Goal: Transaction & Acquisition: Book appointment/travel/reservation

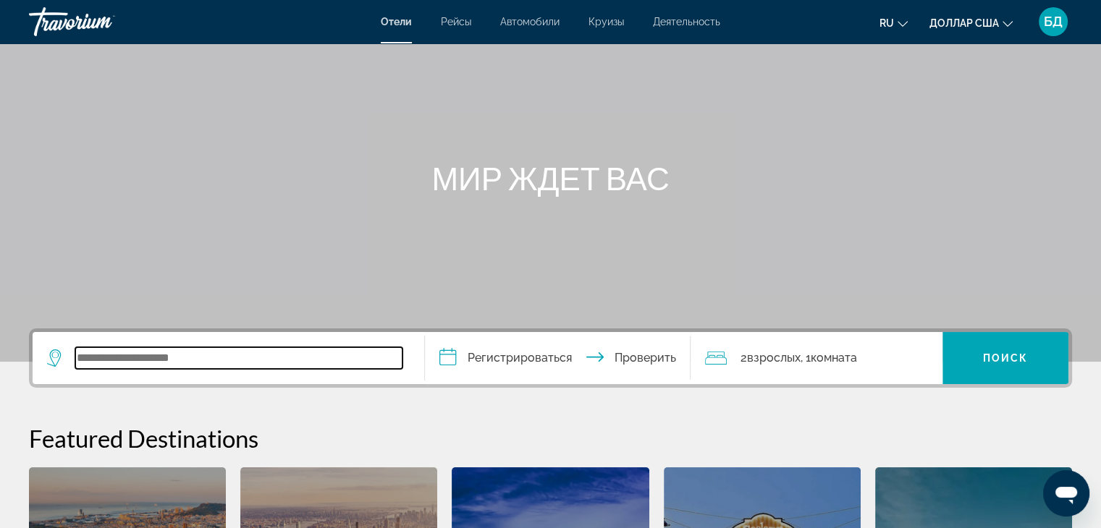
click at [81, 360] on input "Виджет поиска" at bounding box center [238, 358] width 327 height 22
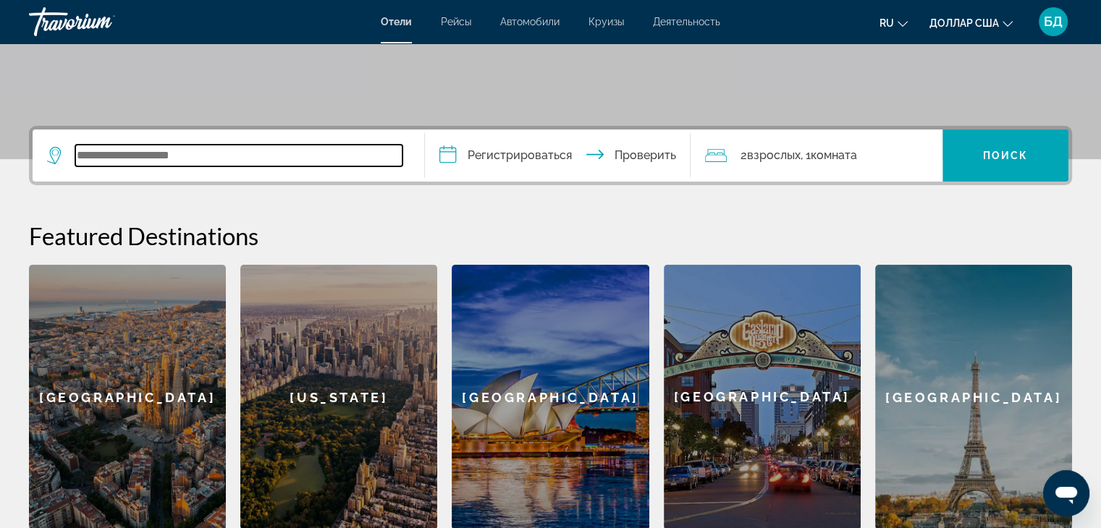
scroll to position [353, 0]
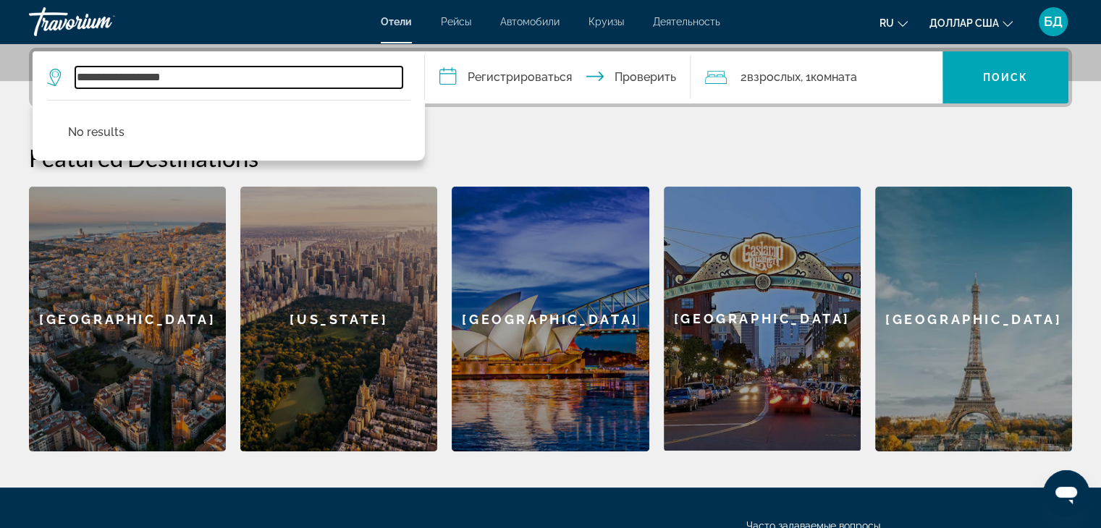
click at [221, 77] on input "**********" at bounding box center [238, 78] width 327 height 22
type input "*"
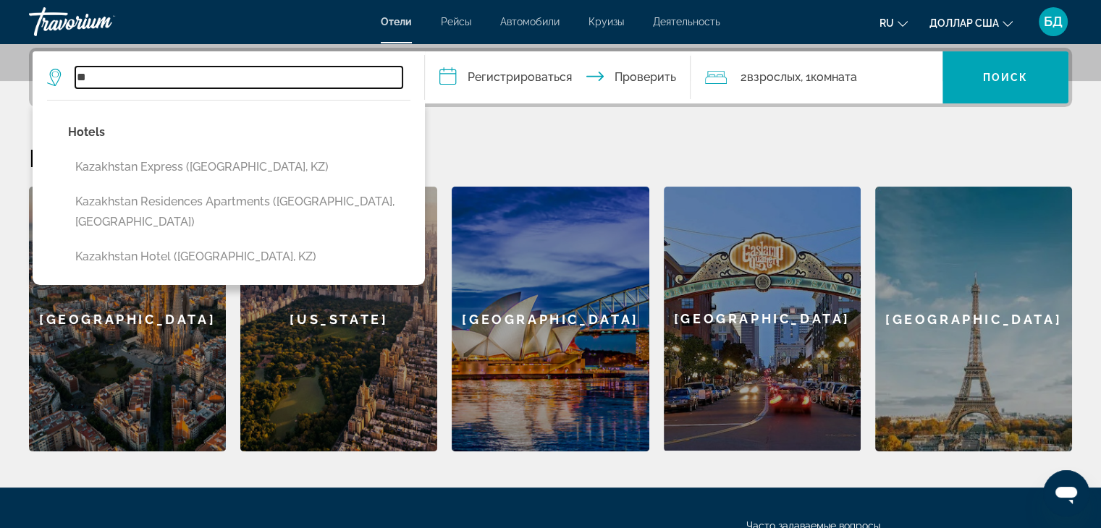
type input "*"
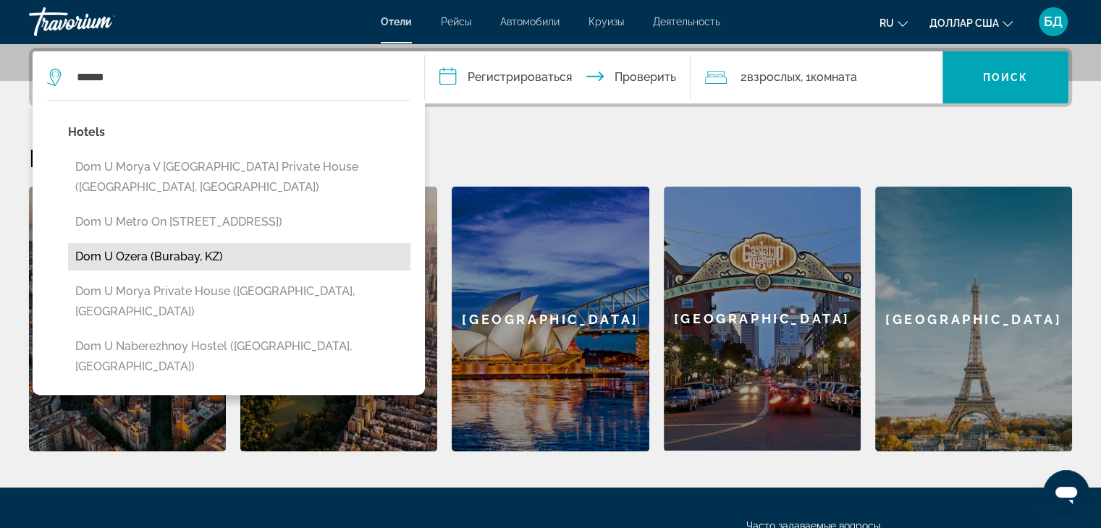
click at [198, 250] on button "Dom u ozera (Burabay, KZ)" at bounding box center [239, 257] width 342 height 28
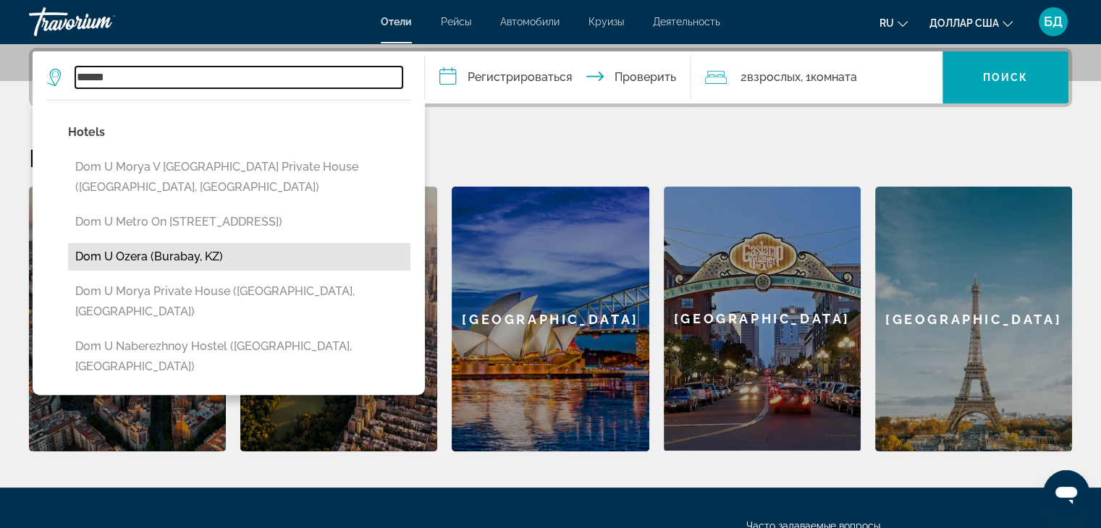
type input "**********"
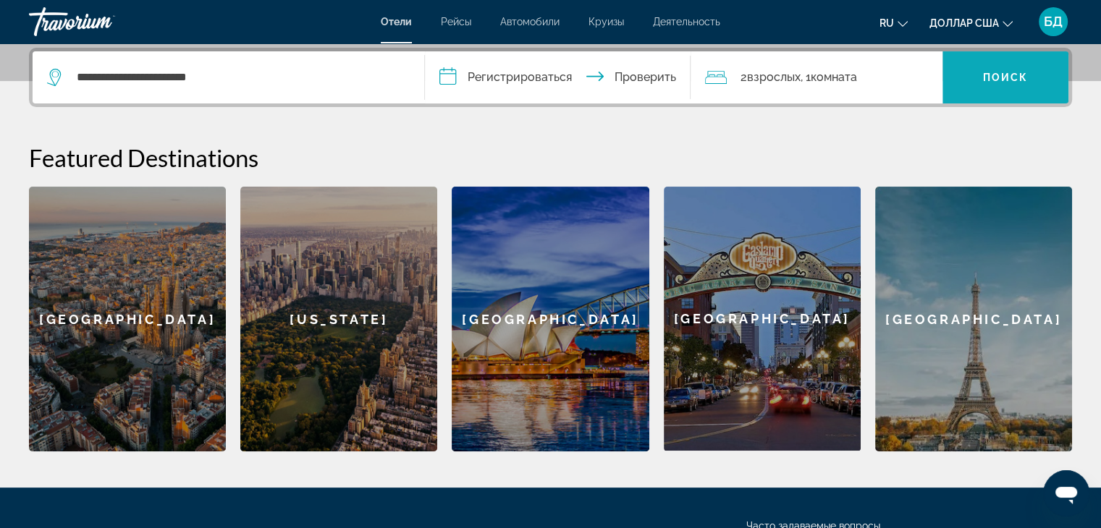
click at [1007, 66] on span "Виджет поиска" at bounding box center [1005, 77] width 126 height 35
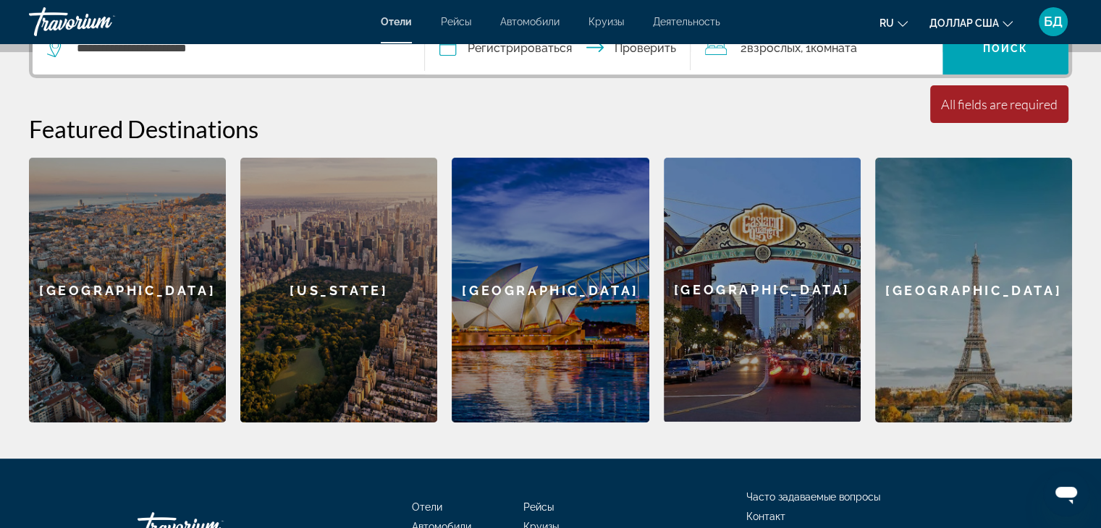
scroll to position [273, 0]
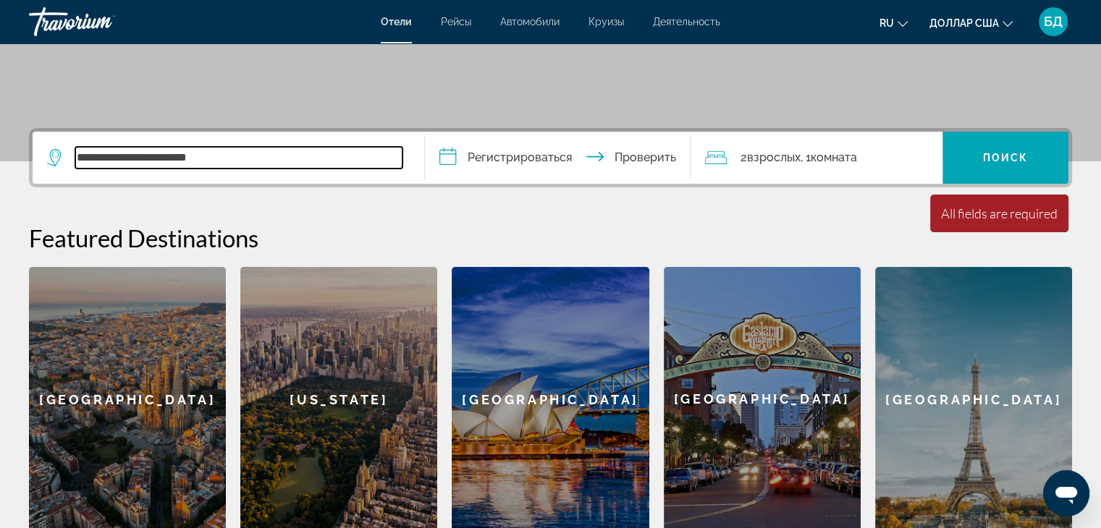
click at [273, 148] on input "**********" at bounding box center [238, 158] width 327 height 22
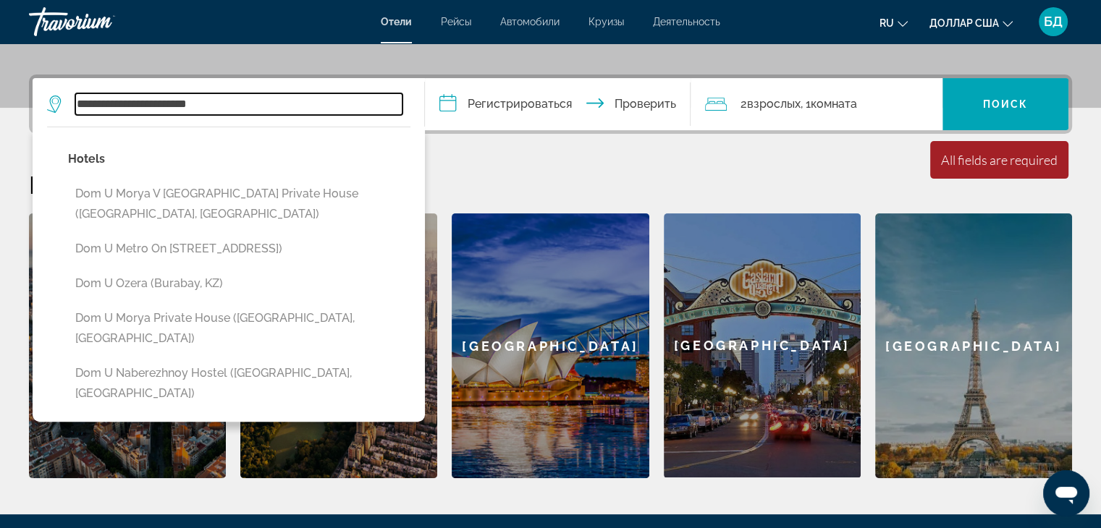
scroll to position [353, 0]
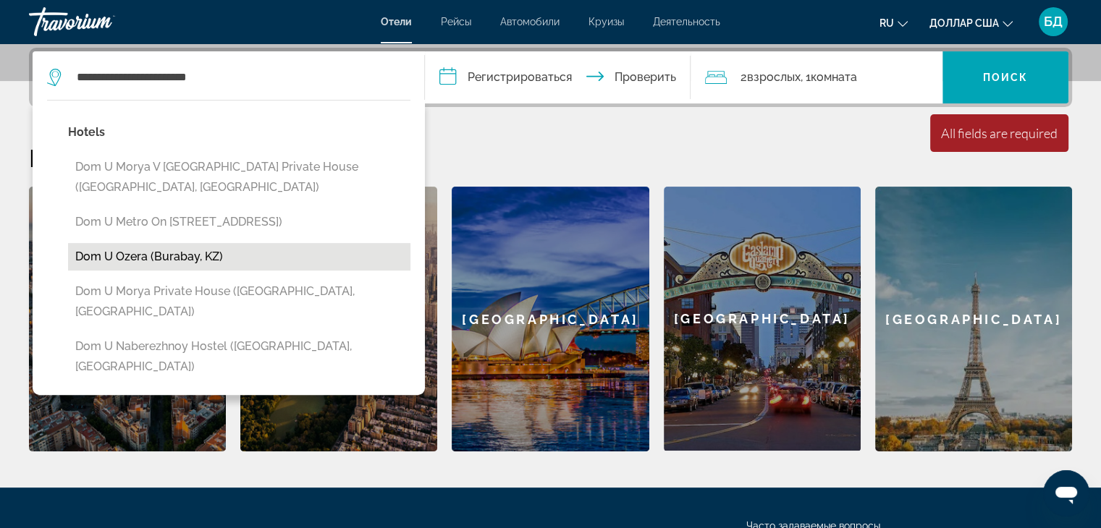
click at [243, 255] on button "Dom u ozera (Burabay, KZ)" at bounding box center [239, 257] width 342 height 28
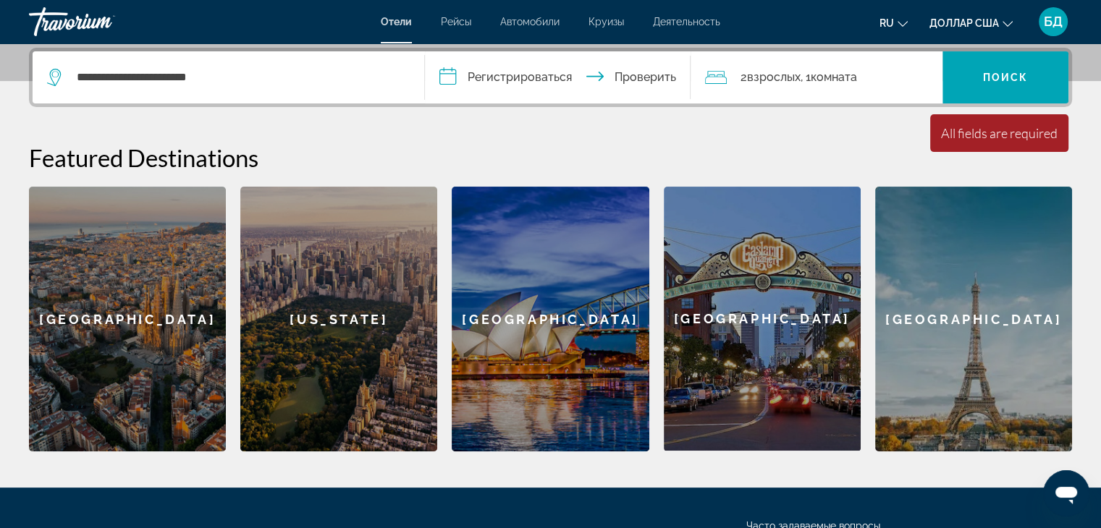
drag, startPoint x: 643, startPoint y: 79, endPoint x: 641, endPoint y: 90, distance: 11.8
click at [643, 80] on input "**********" at bounding box center [561, 79] width 272 height 56
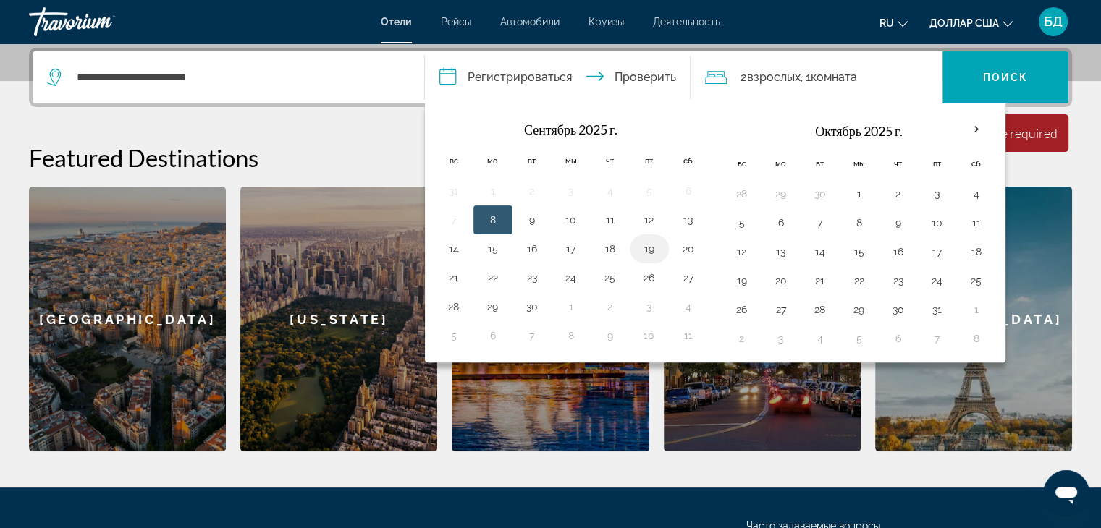
click at [652, 248] on button "19" at bounding box center [649, 249] width 23 height 20
click at [684, 249] on button "20" at bounding box center [688, 249] width 23 height 20
type input "**********"
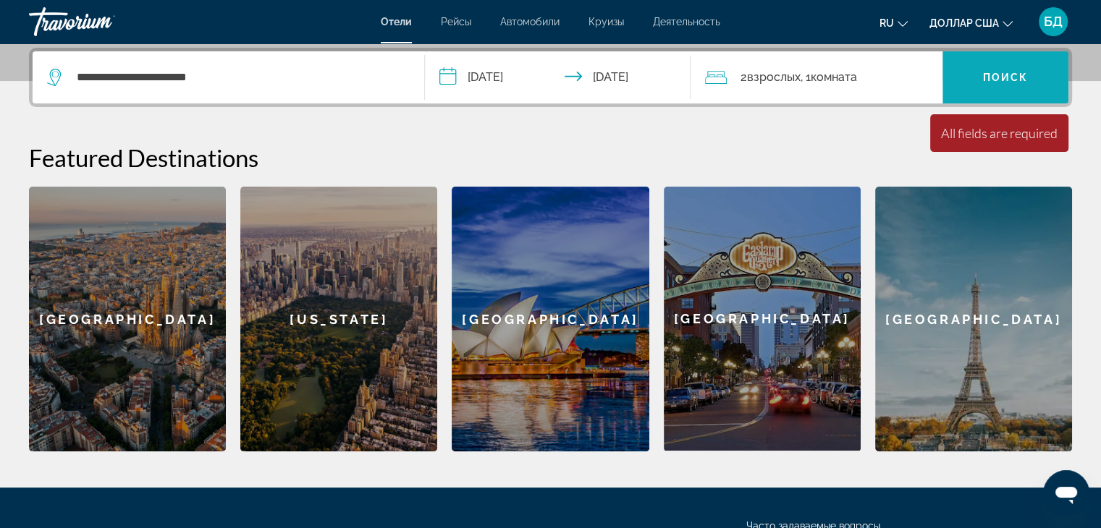
click at [1007, 84] on span "Виджет поиска" at bounding box center [1005, 77] width 126 height 35
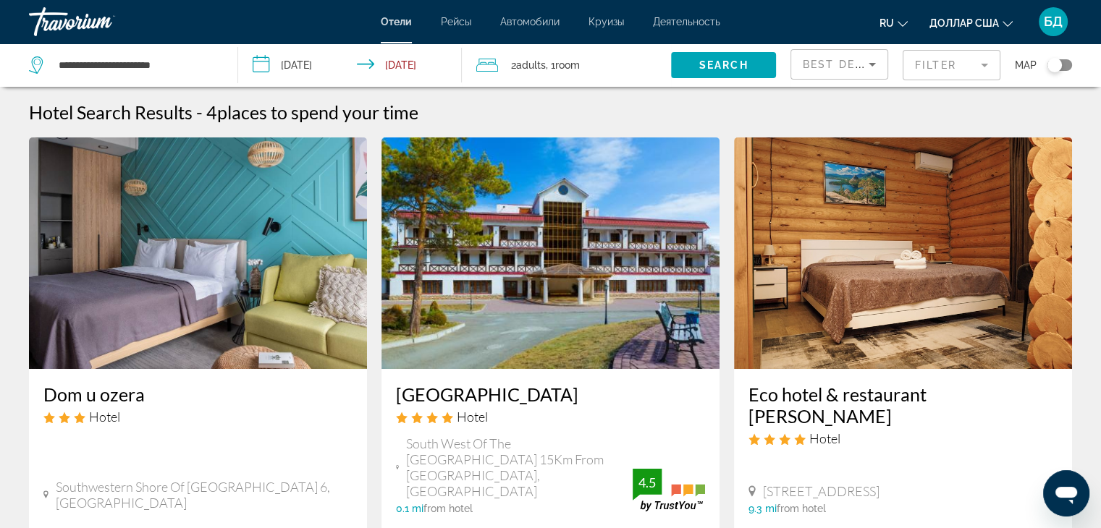
click at [265, 69] on input "**********" at bounding box center [352, 67] width 229 height 48
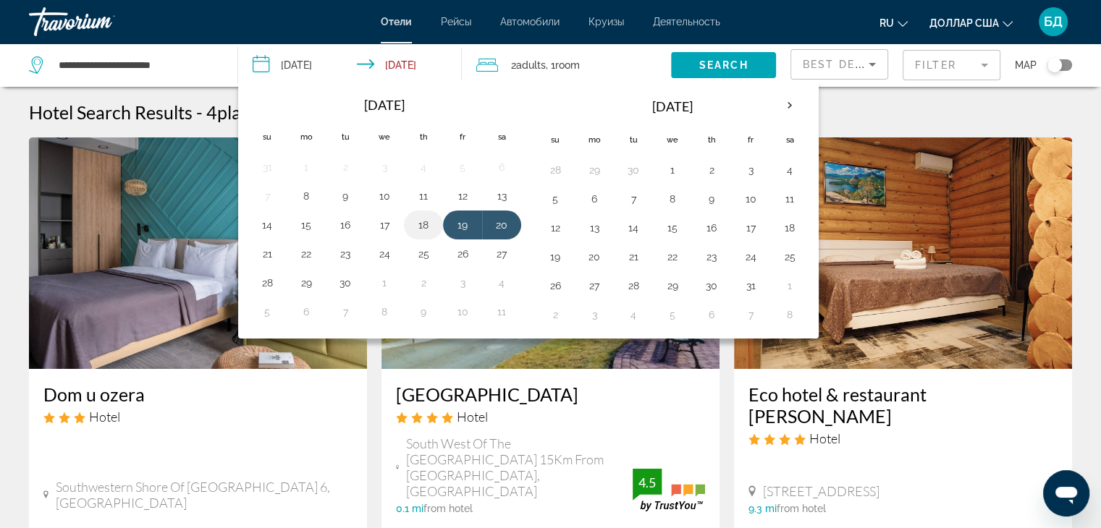
click at [413, 229] on button "18" at bounding box center [423, 225] width 23 height 20
click at [457, 226] on button "19" at bounding box center [462, 225] width 23 height 20
type input "**********"
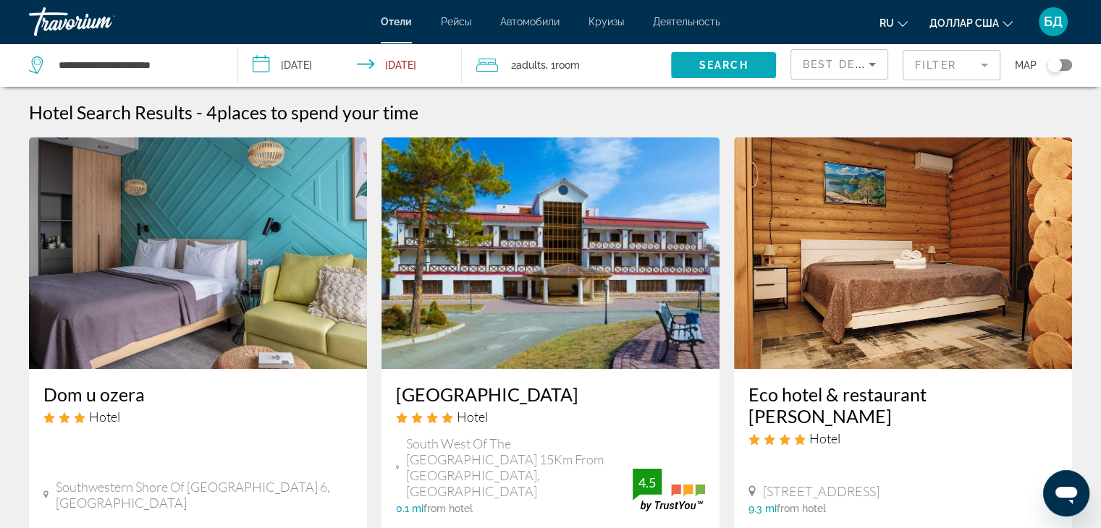
click at [723, 69] on span "Search" at bounding box center [723, 65] width 49 height 12
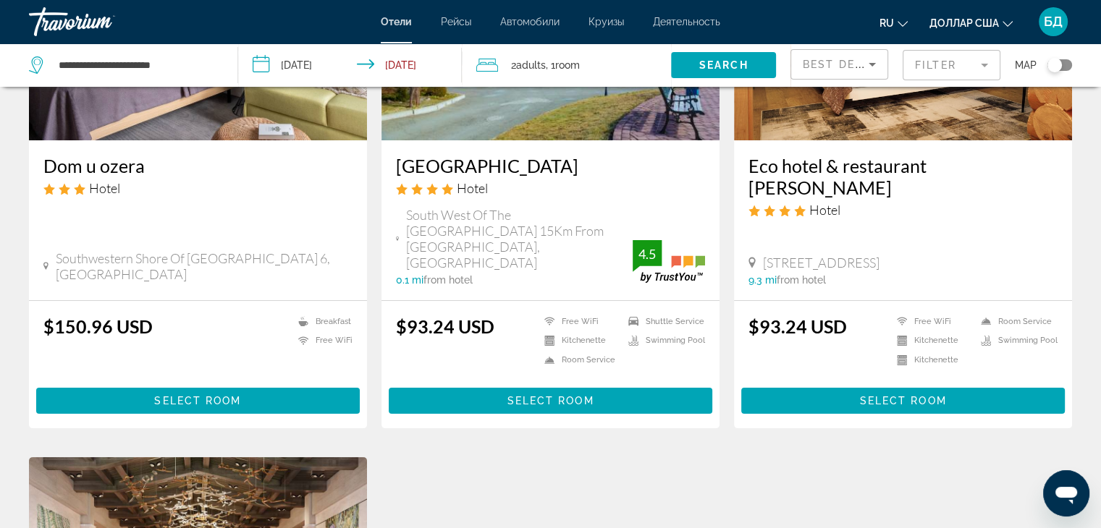
scroll to position [290, 0]
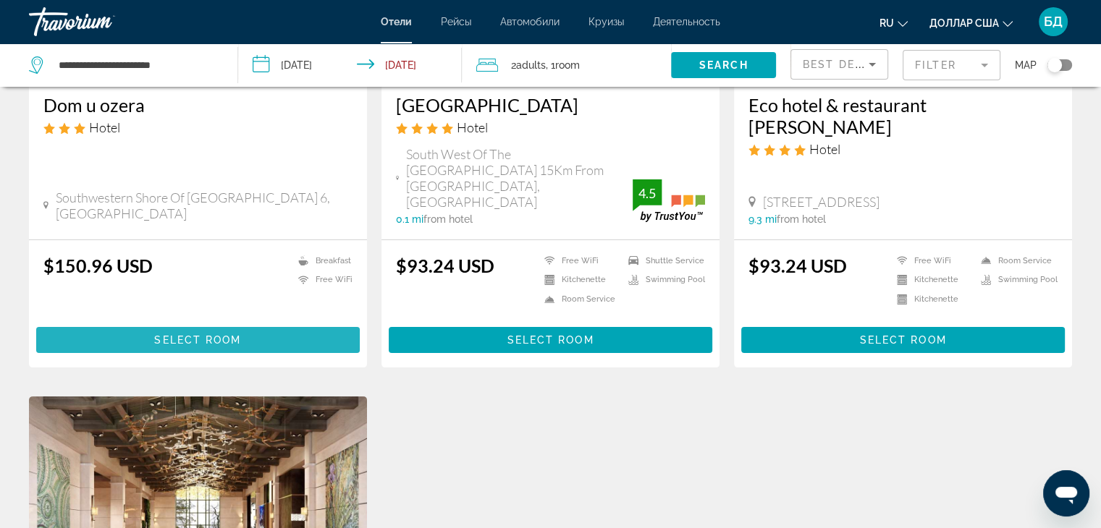
click at [182, 334] on span "Select Room" at bounding box center [197, 340] width 87 height 12
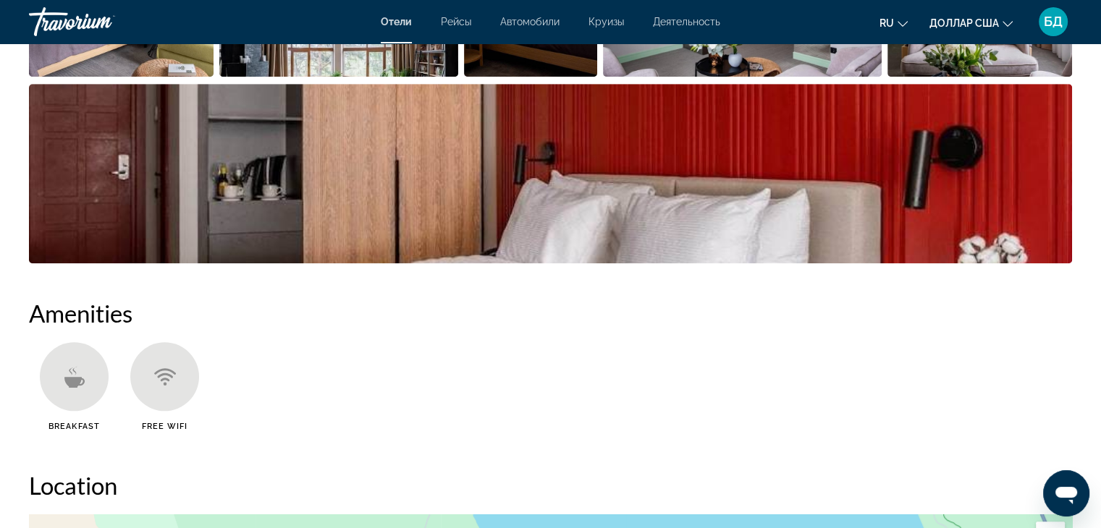
scroll to position [1158, 0]
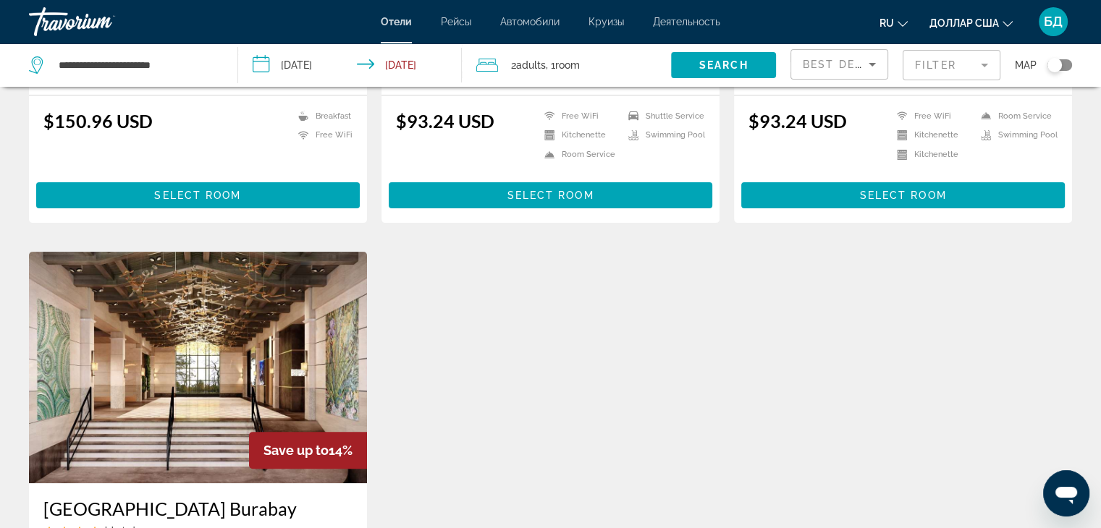
scroll to position [651, 0]
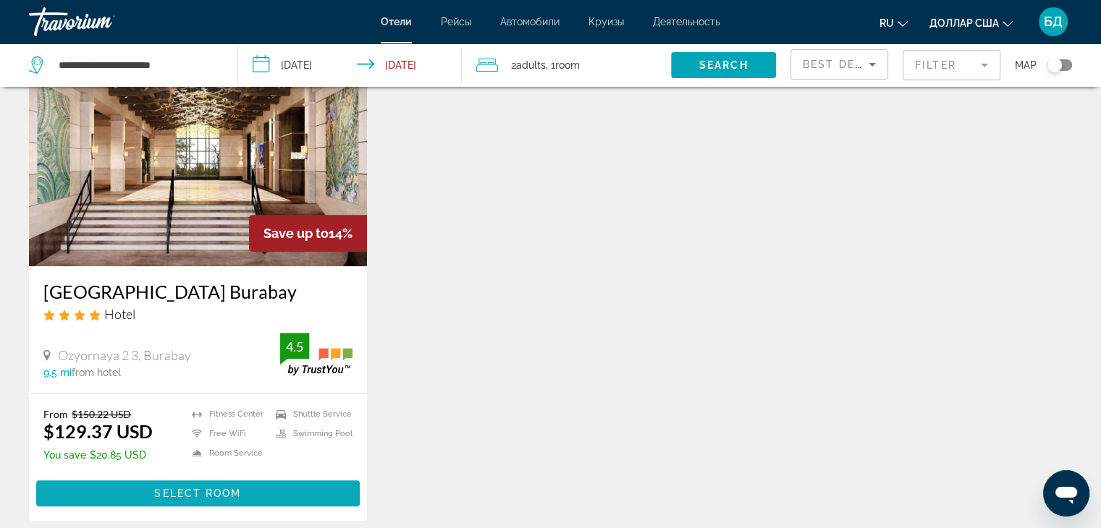
click at [165, 488] on span "Select Room" at bounding box center [197, 494] width 87 height 12
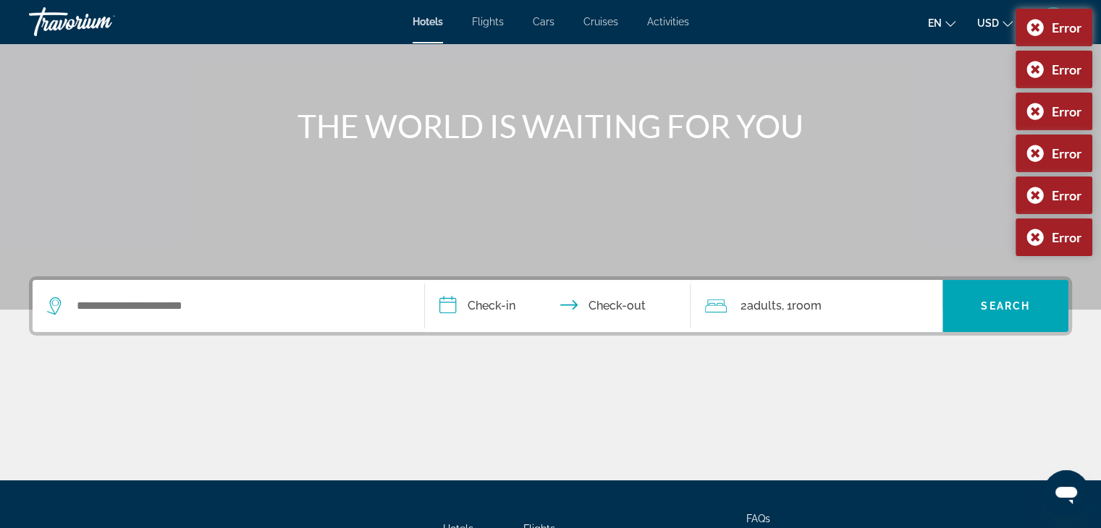
scroll to position [109, 0]
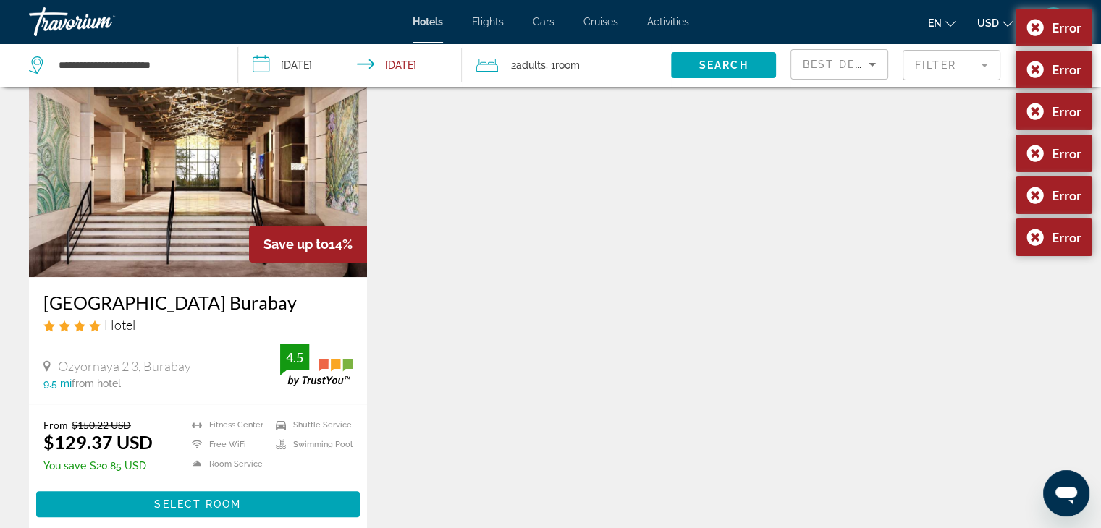
scroll to position [796, 0]
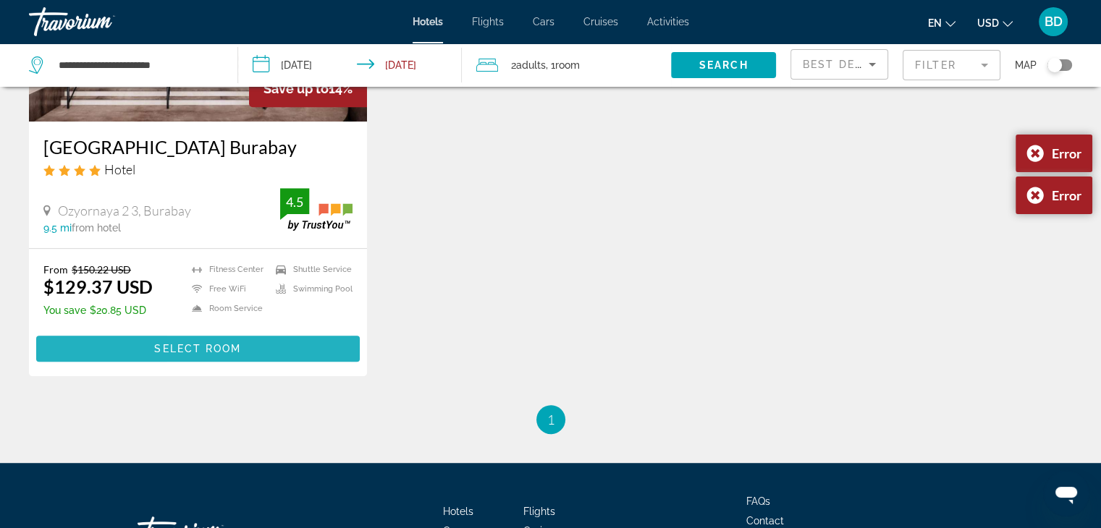
click at [172, 343] on span "Select Room" at bounding box center [197, 349] width 87 height 12
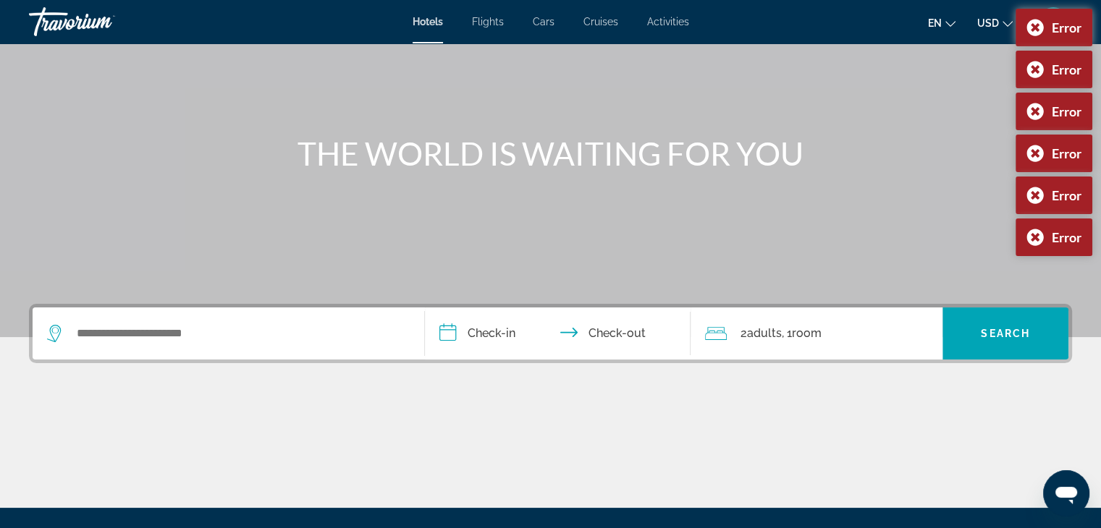
scroll to position [217, 0]
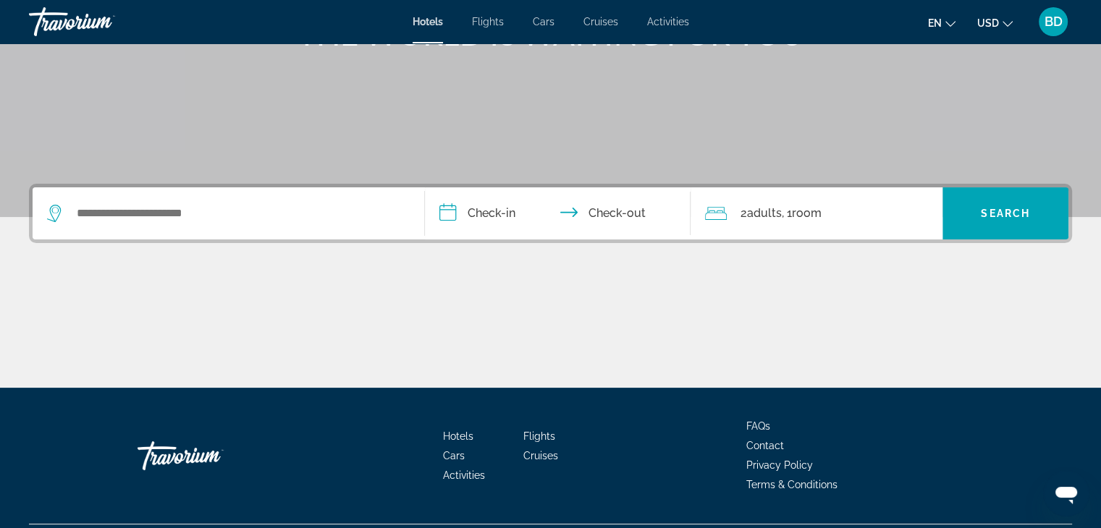
click at [415, 328] on div "Main content" at bounding box center [550, 333] width 1043 height 109
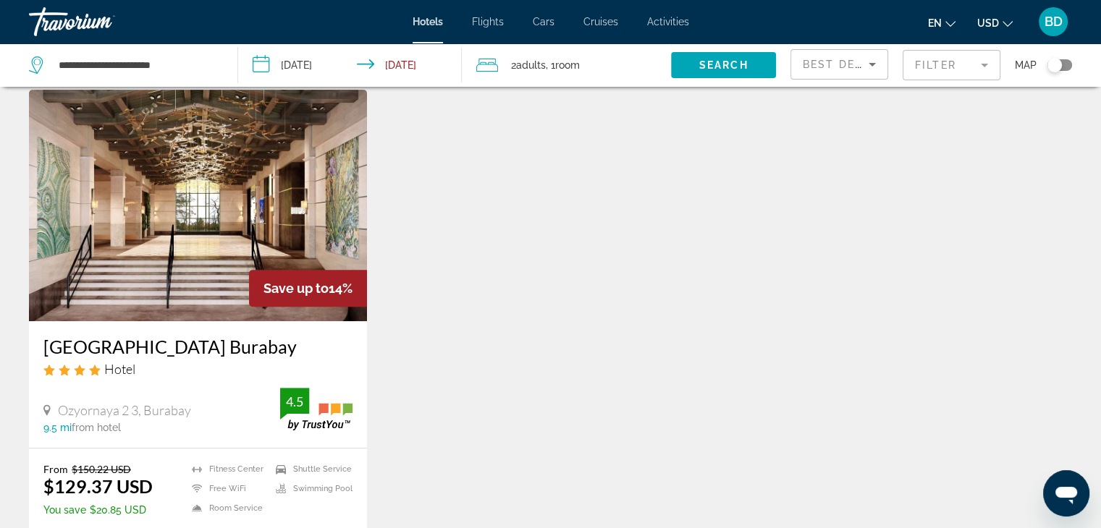
scroll to position [724, 0]
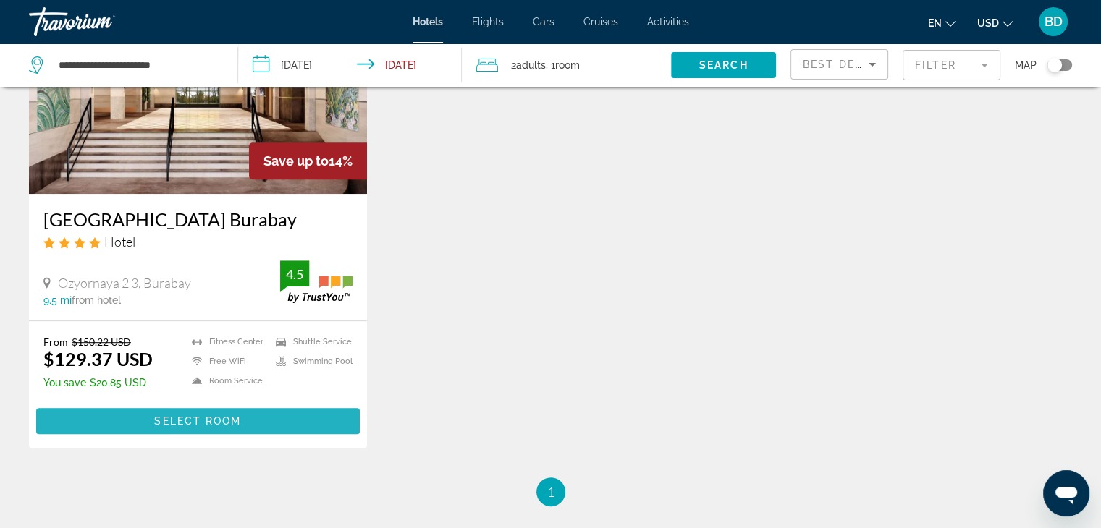
click at [173, 415] on span "Select Room" at bounding box center [197, 421] width 87 height 12
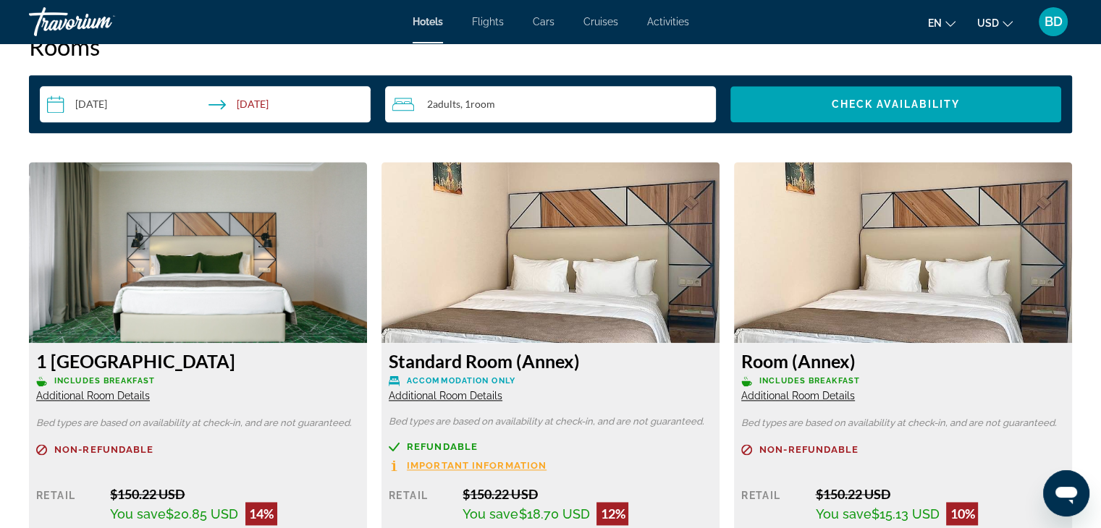
scroll to position [1954, 0]
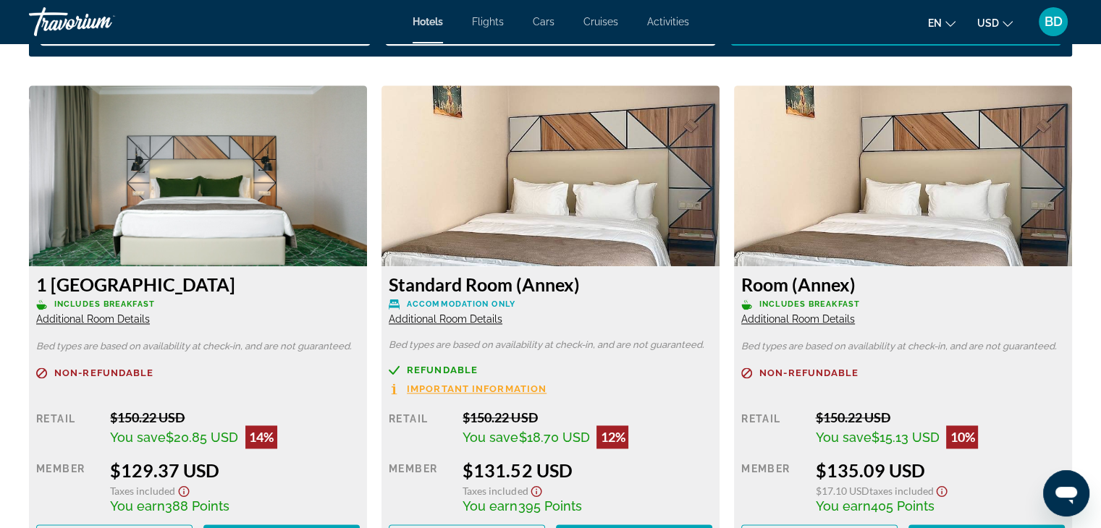
click at [952, 23] on icon "Change language" at bounding box center [950, 24] width 10 height 10
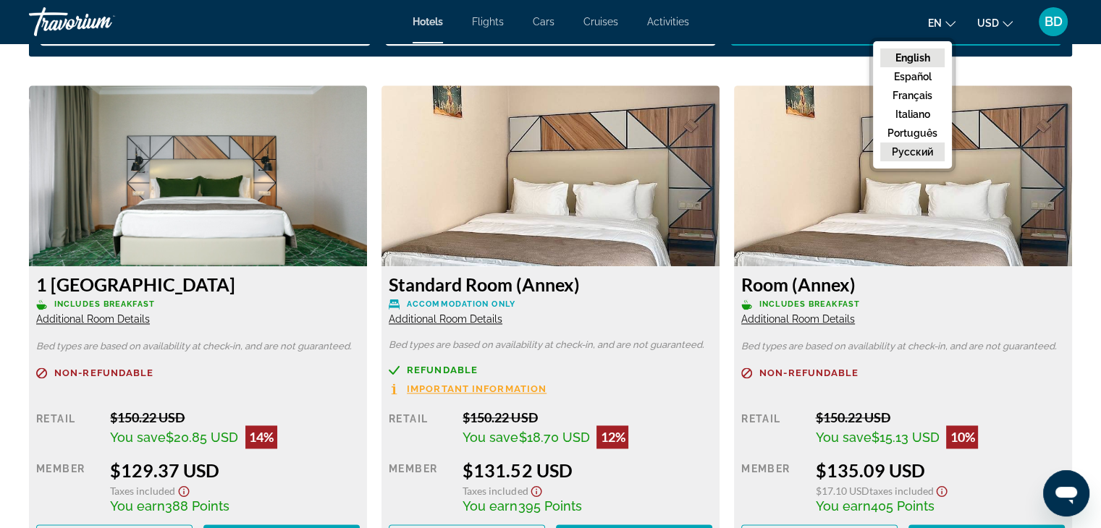
click at [918, 147] on button "русский" at bounding box center [912, 152] width 64 height 19
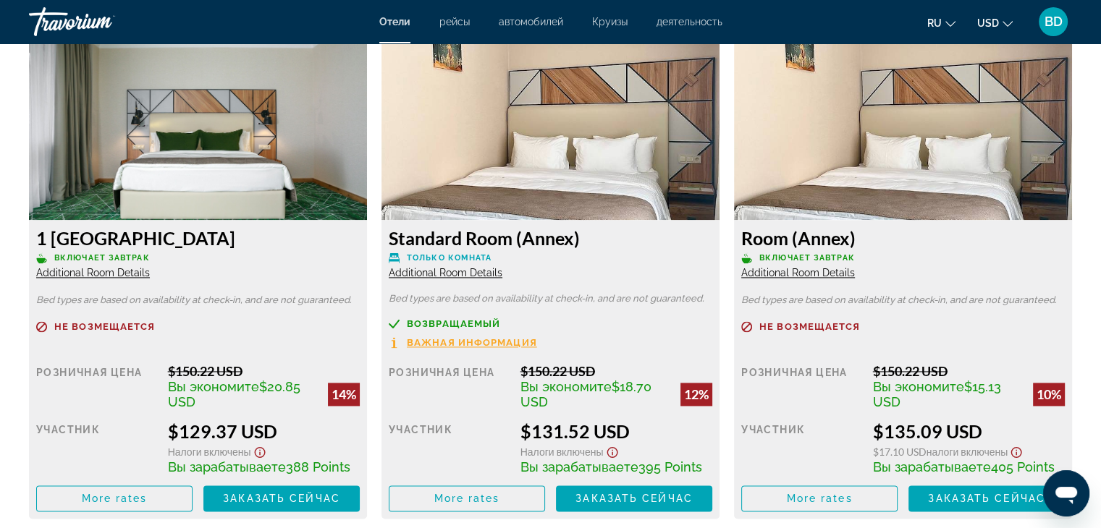
scroll to position [2027, 0]
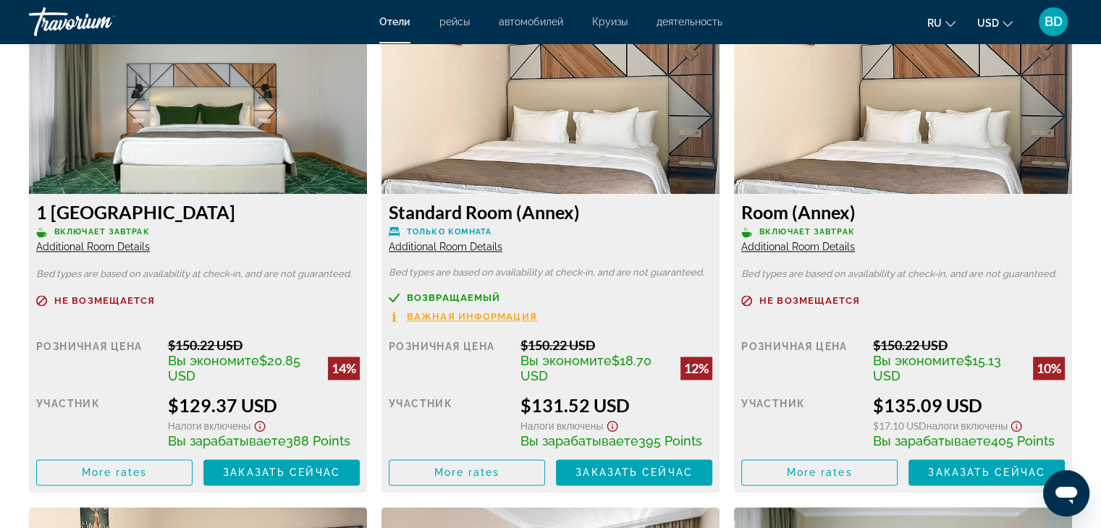
click at [496, 313] on span "Важная информация" at bounding box center [472, 316] width 130 height 9
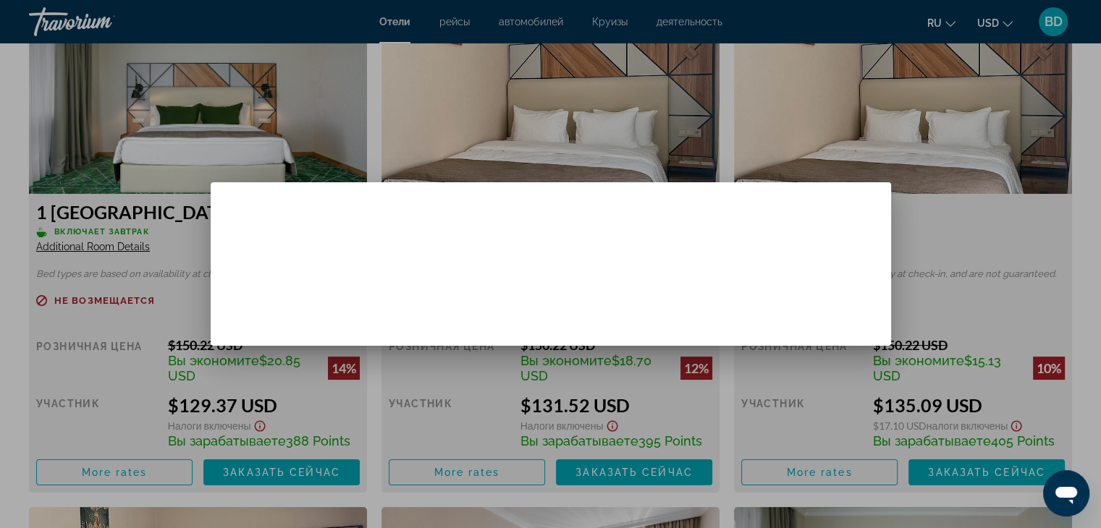
scroll to position [0, 0]
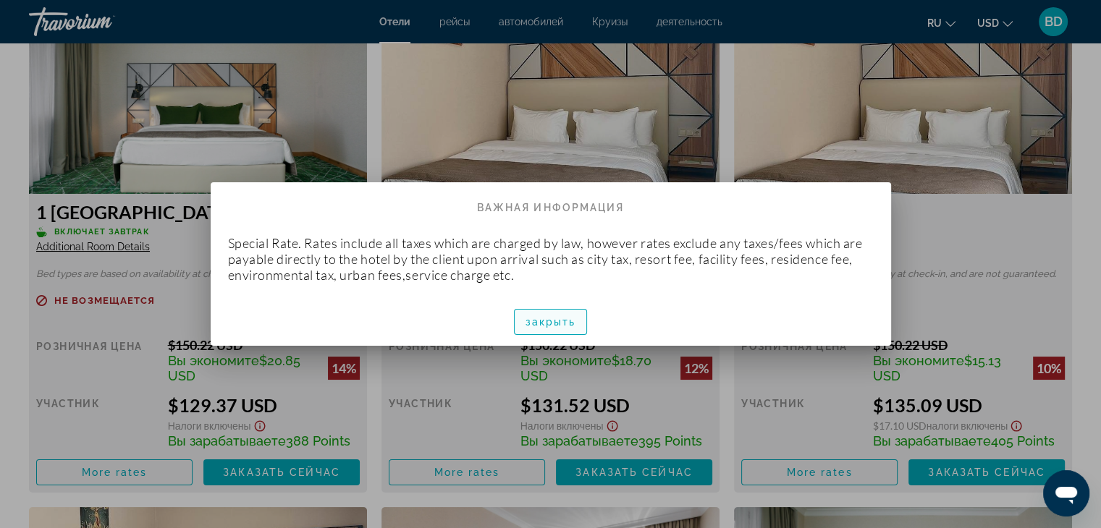
click at [546, 318] on span "закрыть" at bounding box center [550, 322] width 51 height 12
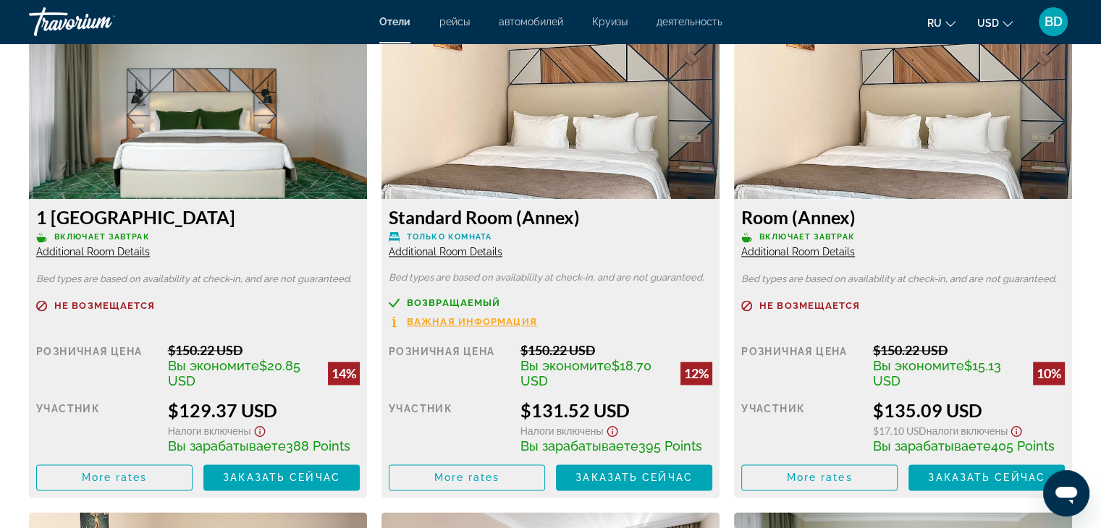
scroll to position [1954, 0]
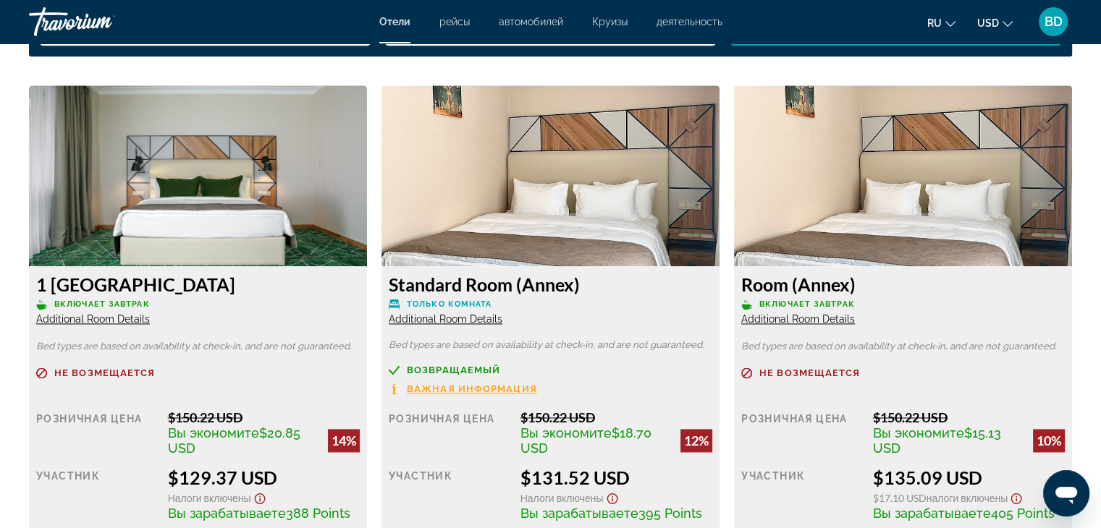
click at [440, 320] on span "Additional Room Details" at bounding box center [446, 319] width 114 height 12
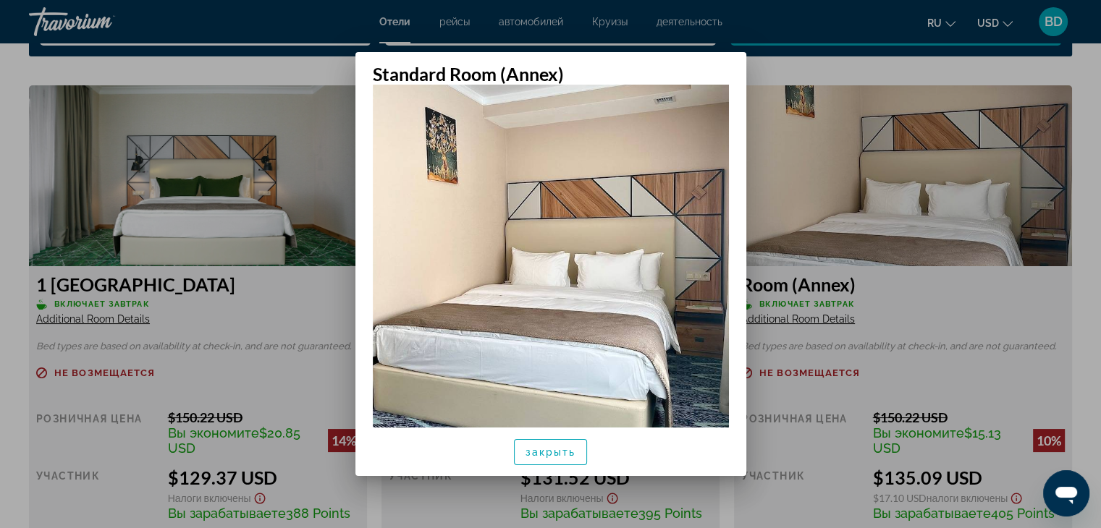
scroll to position [0, 0]
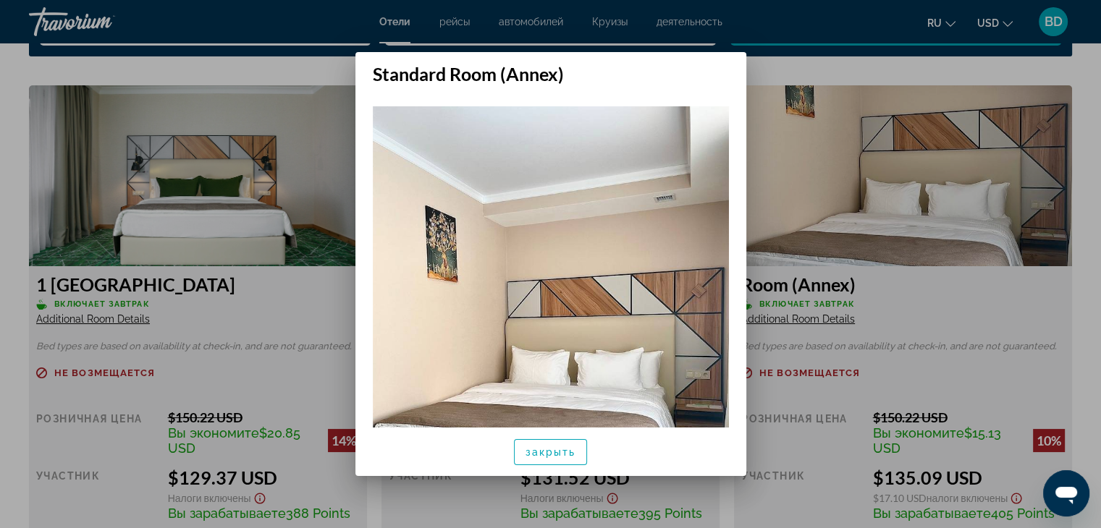
click at [211, 76] on div at bounding box center [550, 264] width 1101 height 528
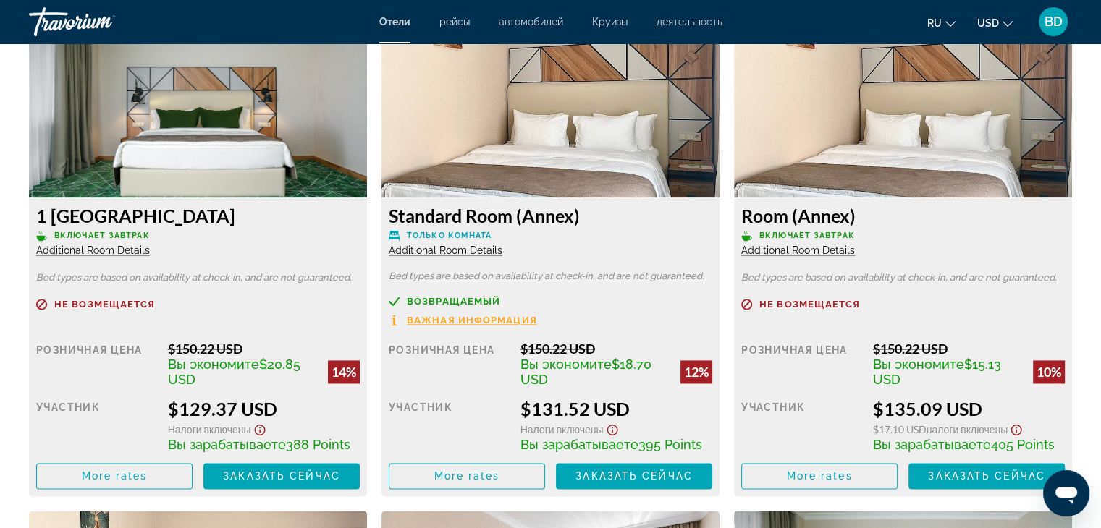
scroll to position [2099, 0]
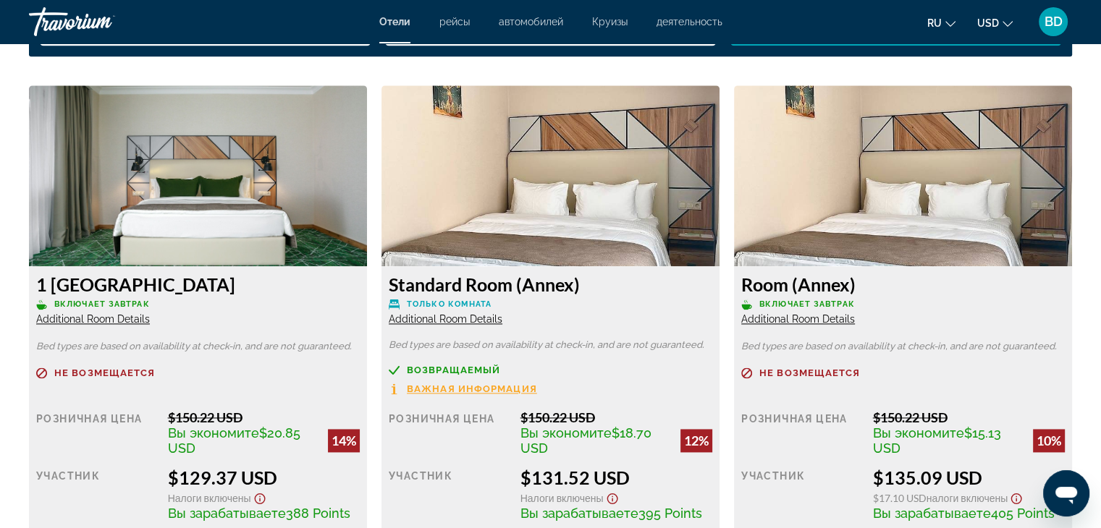
scroll to position [2027, 0]
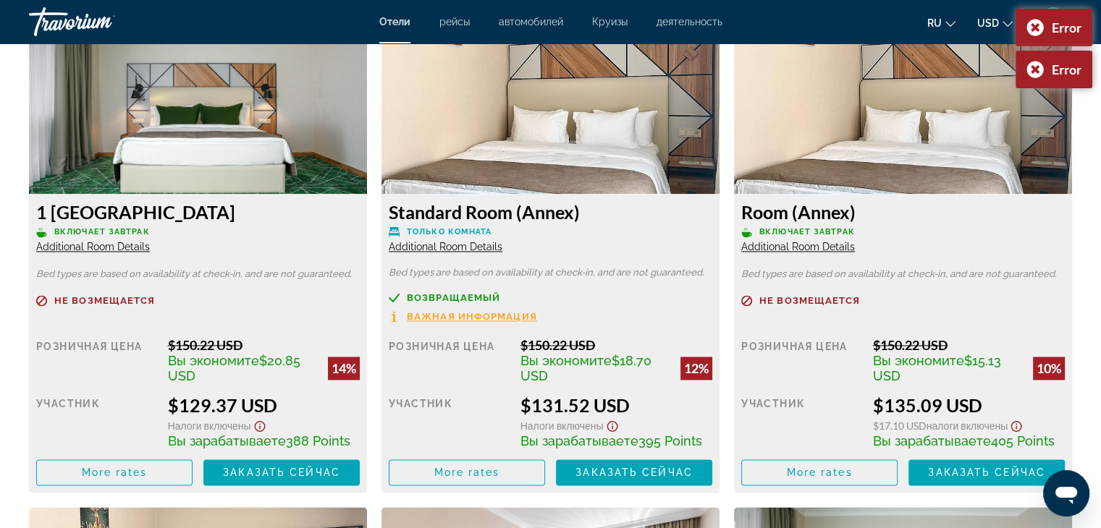
click at [78, 247] on span "Additional Room Details" at bounding box center [93, 247] width 114 height 12
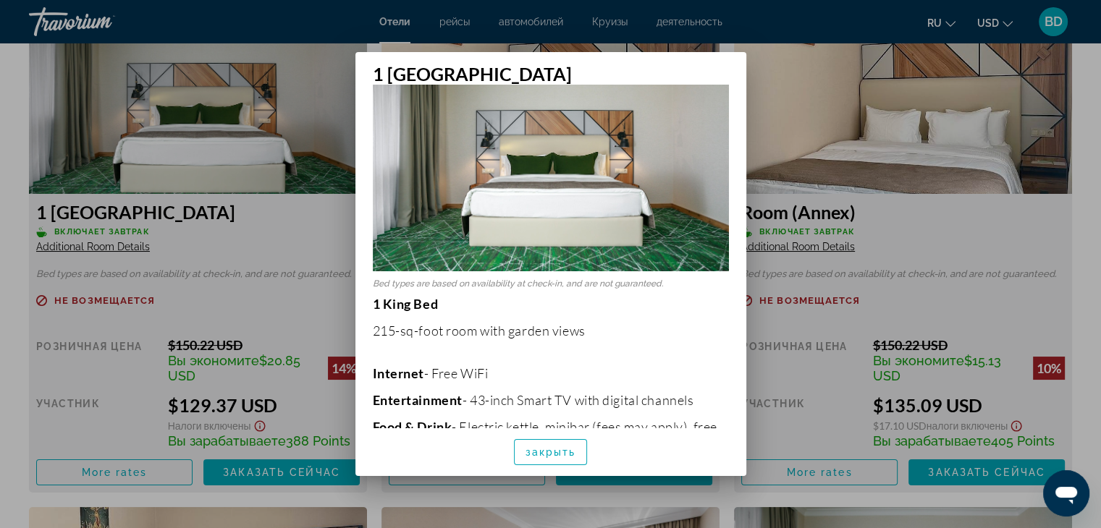
scroll to position [0, 0]
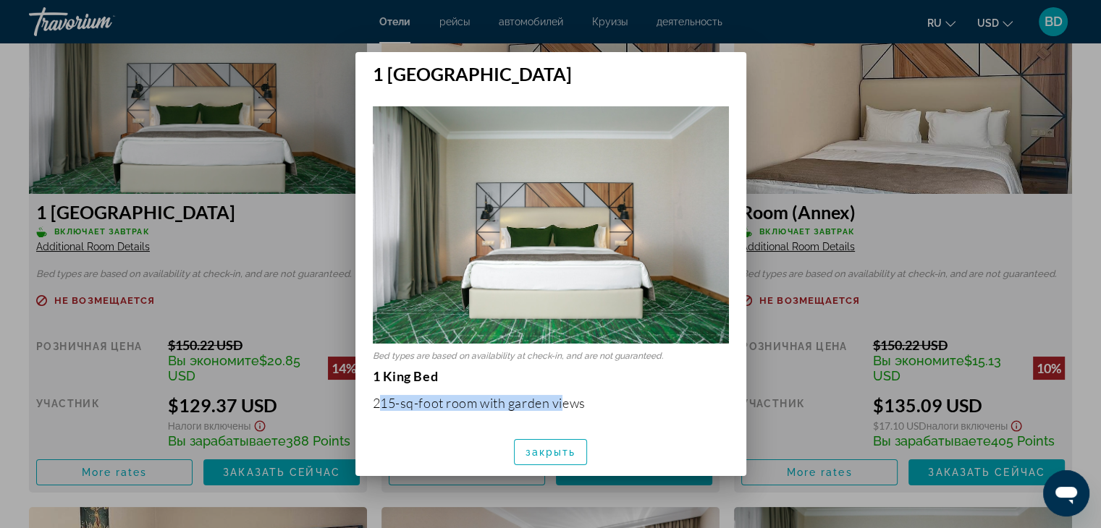
drag, startPoint x: 376, startPoint y: 397, endPoint x: 564, endPoint y: 386, distance: 187.8
click at [371, 394] on div "Bed types are based on availability at check-in, and are not guaranteed. 1 King…" at bounding box center [550, 257] width 391 height 344
drag, startPoint x: 373, startPoint y: 394, endPoint x: 542, endPoint y: 392, distance: 168.7
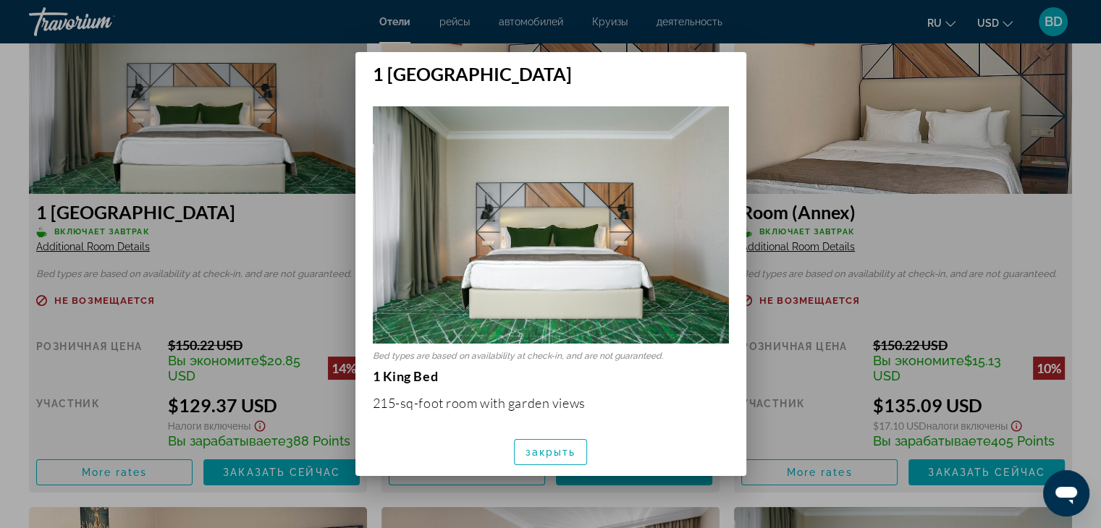
drag, startPoint x: 541, startPoint y: 403, endPoint x: 1091, endPoint y: 279, distance: 564.0
click at [1091, 279] on div at bounding box center [550, 264] width 1101 height 528
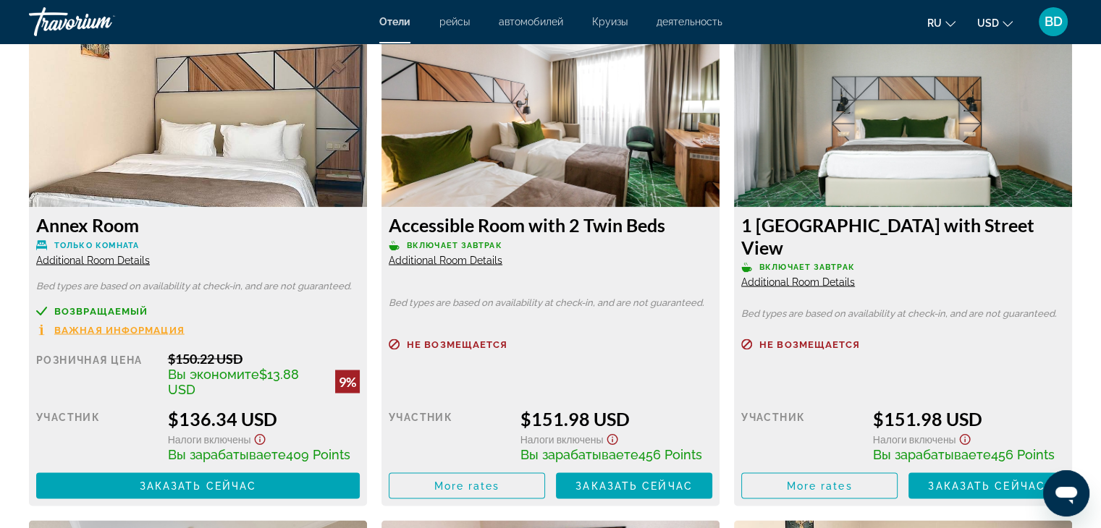
scroll to position [2533, 0]
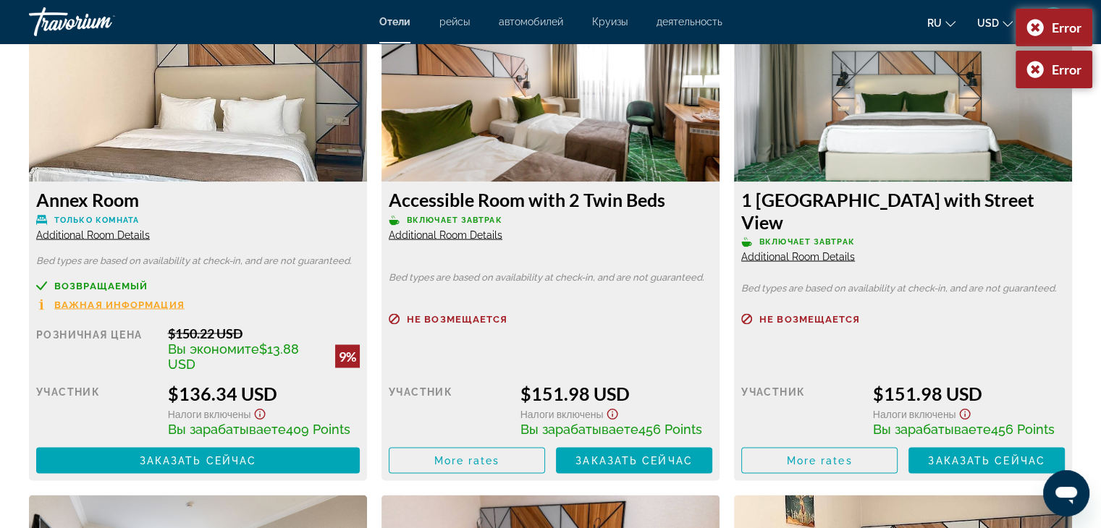
click at [82, 229] on span "Additional Room Details" at bounding box center [93, 235] width 114 height 12
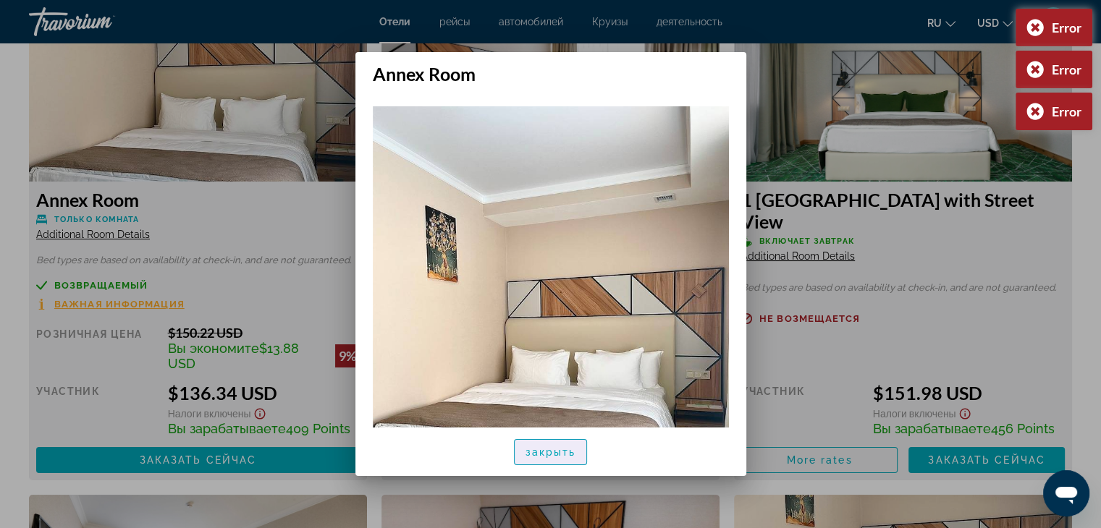
drag, startPoint x: 572, startPoint y: 448, endPoint x: 580, endPoint y: 434, distance: 16.2
click at [573, 448] on span "закрыть" at bounding box center [550, 453] width 51 height 12
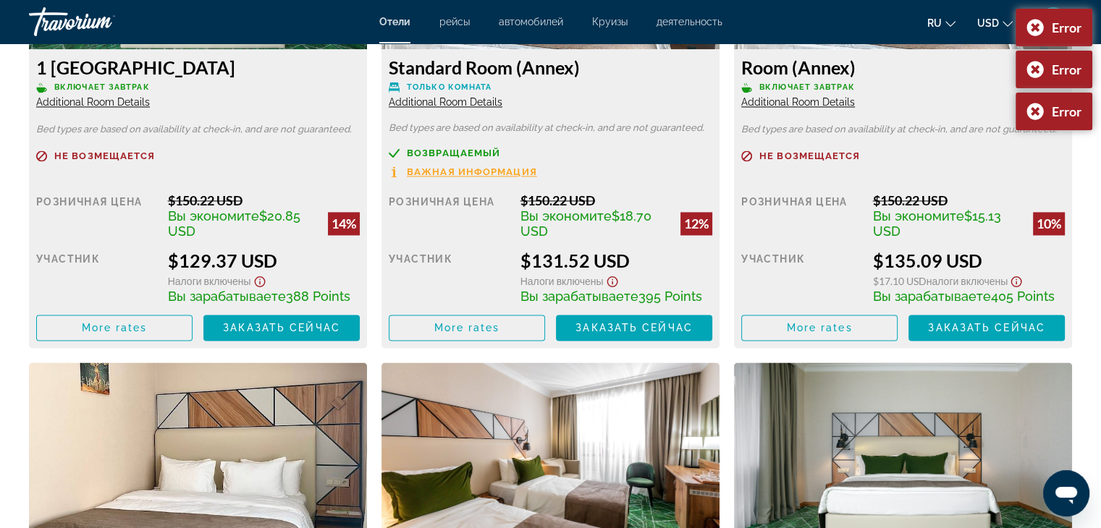
scroll to position [2027, 0]
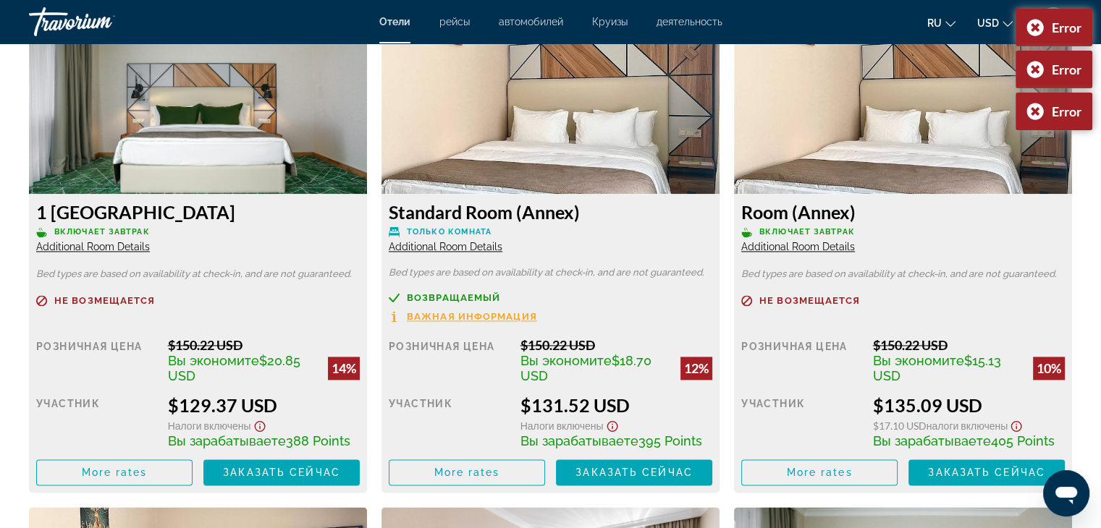
click at [80, 247] on span "Additional Room Details" at bounding box center [93, 247] width 114 height 12
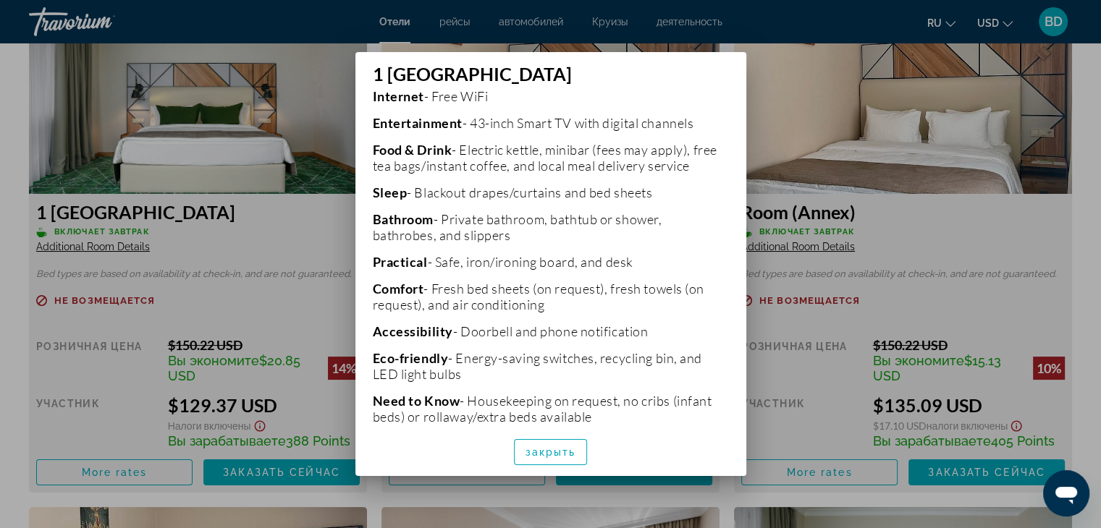
scroll to position [362, 0]
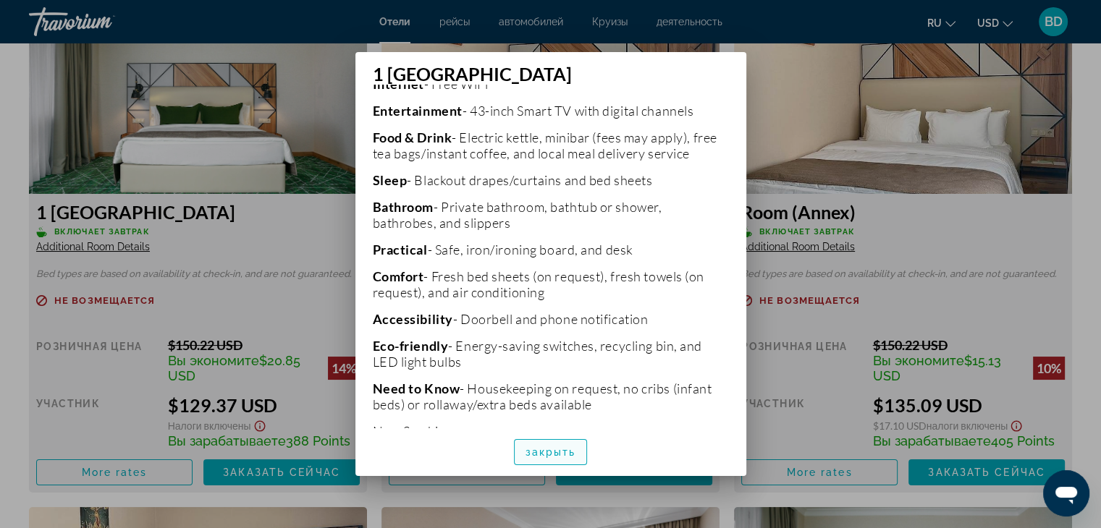
click at [531, 444] on span "button" at bounding box center [551, 452] width 72 height 35
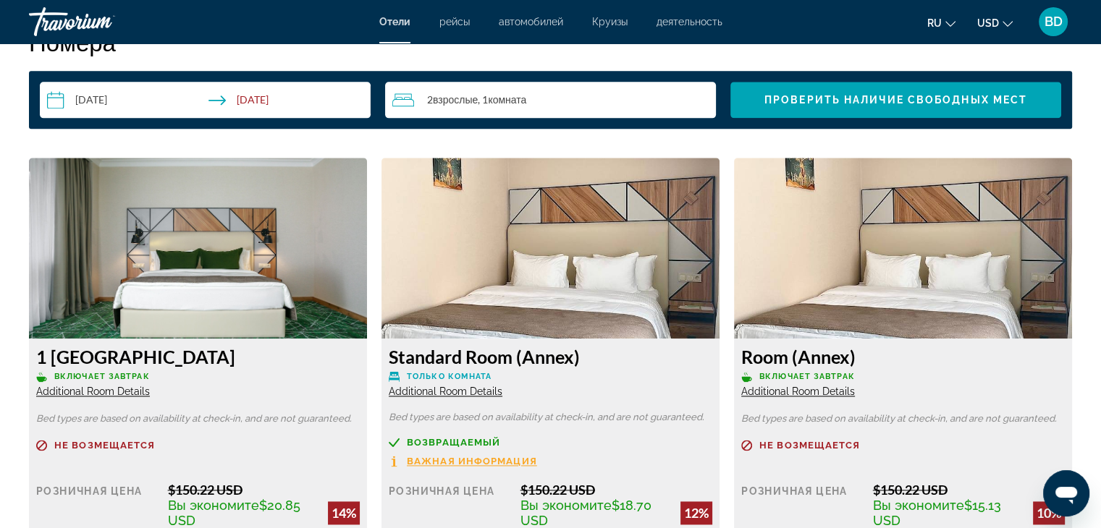
scroll to position [2027, 0]
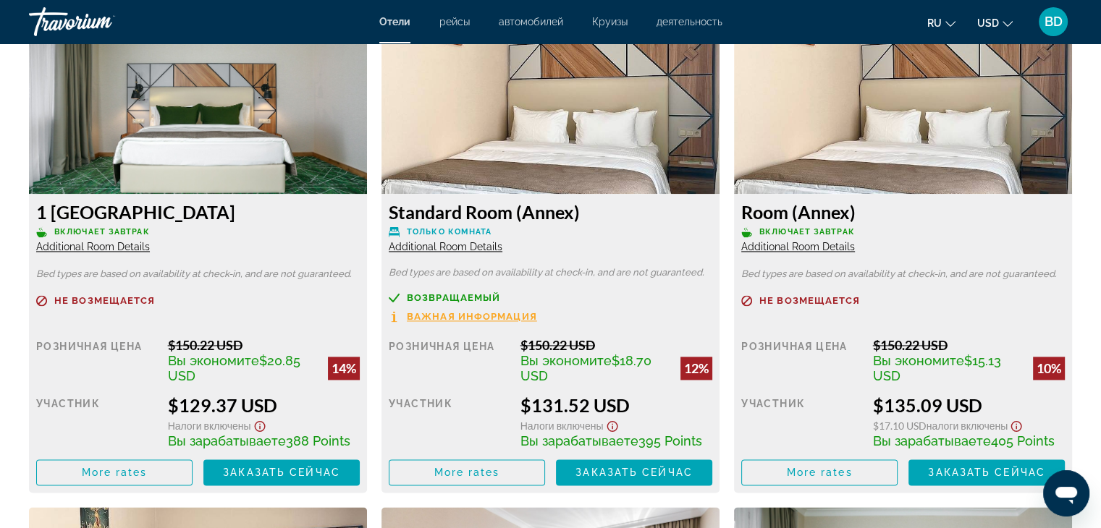
click at [96, 247] on span "Additional Room Details" at bounding box center [93, 247] width 114 height 12
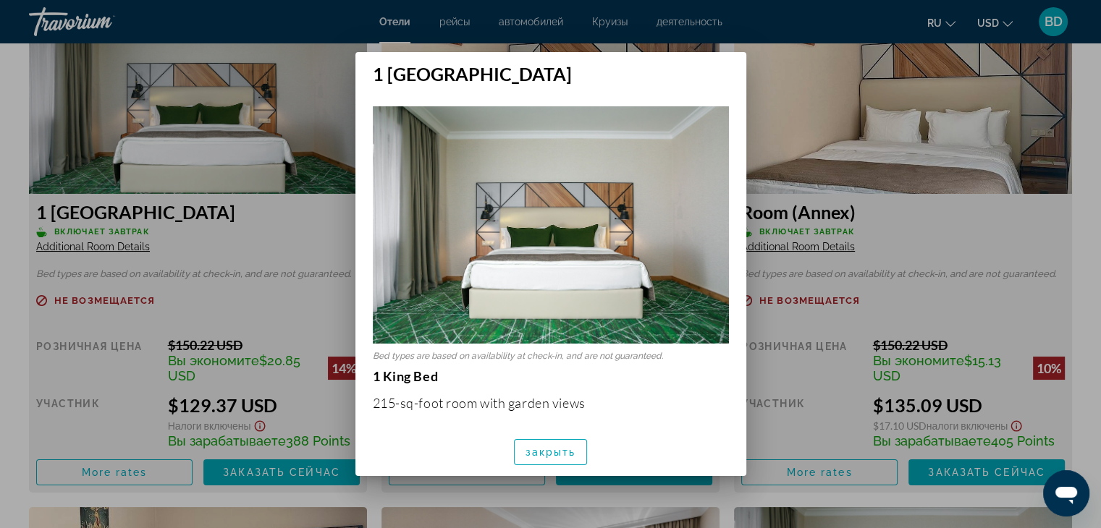
drag, startPoint x: 374, startPoint y: 399, endPoint x: 560, endPoint y: 397, distance: 186.0
copy p "215-sq-foot room"
click at [1097, 255] on div at bounding box center [550, 264] width 1101 height 528
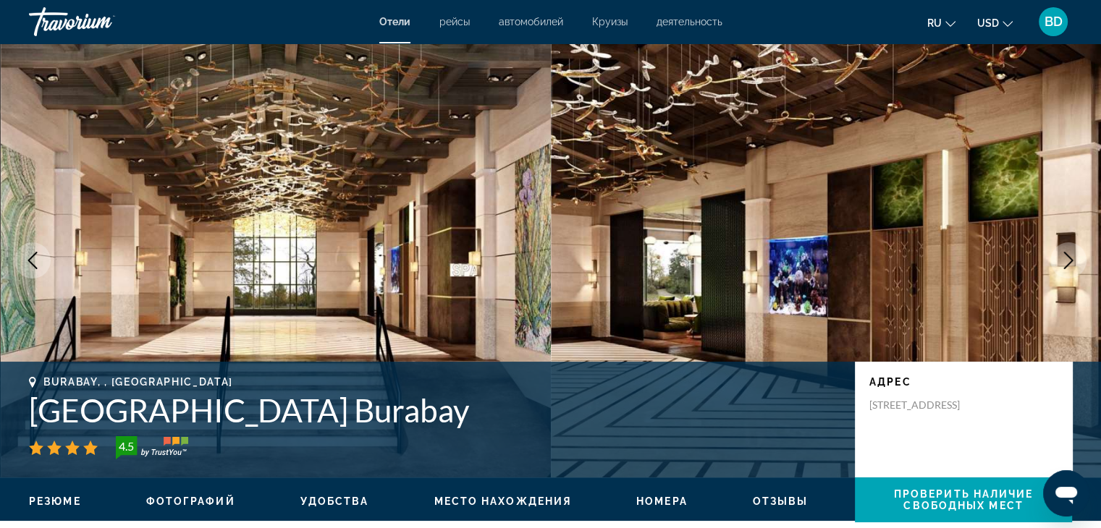
scroll to position [2027, 0]
